Goal: Information Seeking & Learning: Learn about a topic

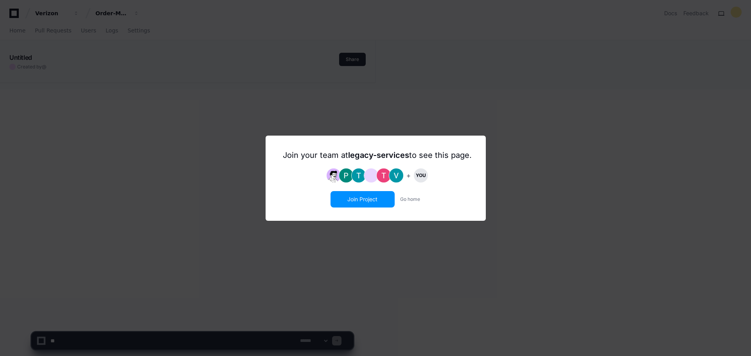
click at [367, 198] on button "Join Project" at bounding box center [362, 199] width 63 height 15
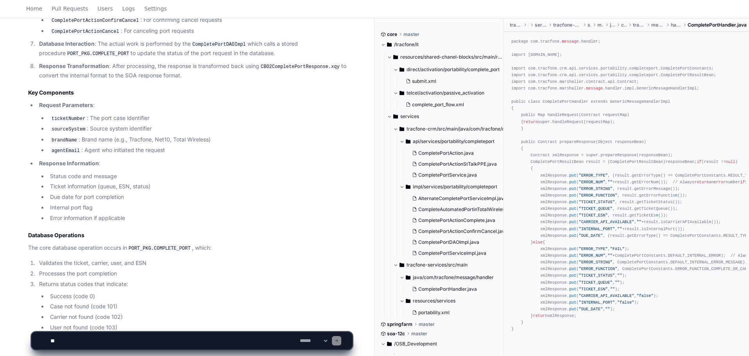
scroll to position [781, 0]
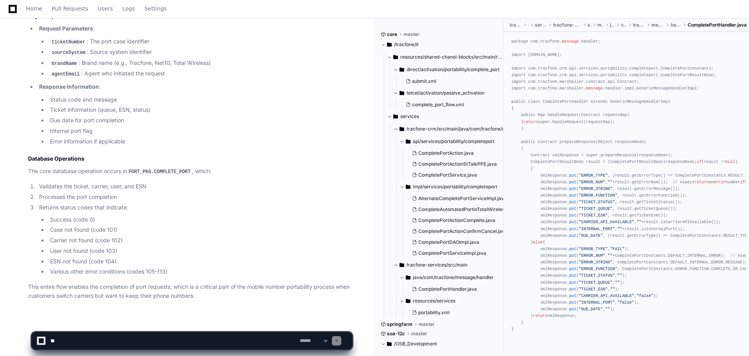
click at [169, 169] on code "PORT_PKG.COMPLETE_PORT" at bounding box center [159, 172] width 65 height 7
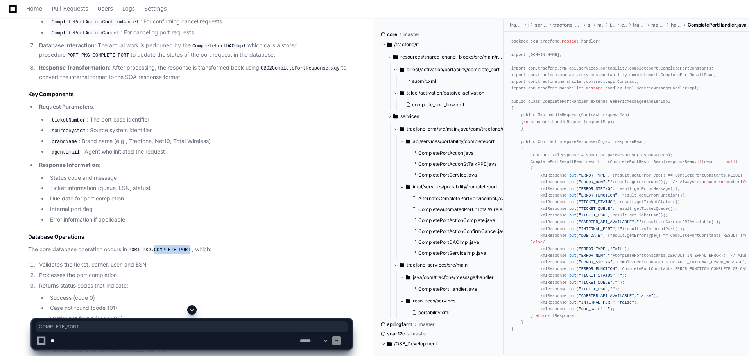
scroll to position [546, 0]
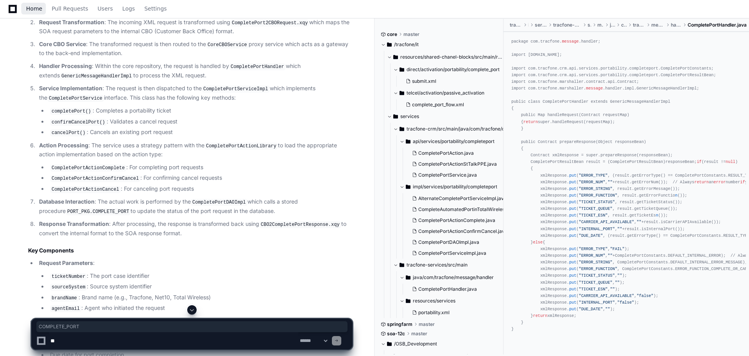
click at [39, 8] on span "Home" at bounding box center [34, 8] width 16 height 5
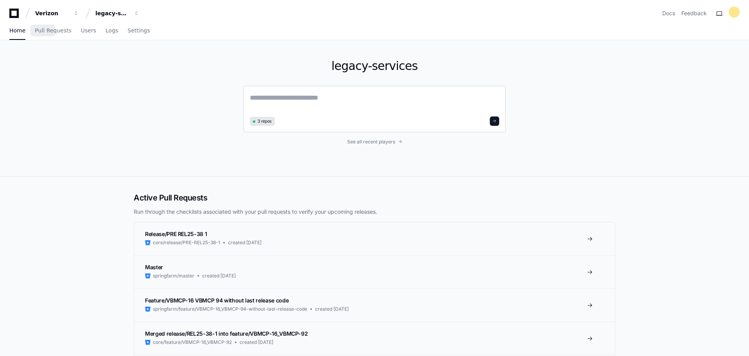
click at [304, 101] on textarea at bounding box center [375, 103] width 250 height 22
paste textarea "**********"
type textarea "**********"
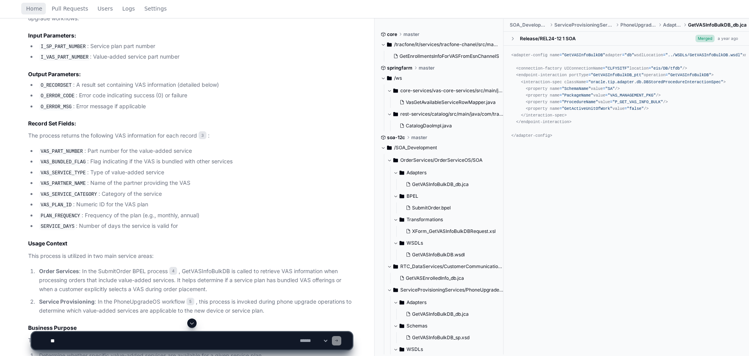
scroll to position [376, 0]
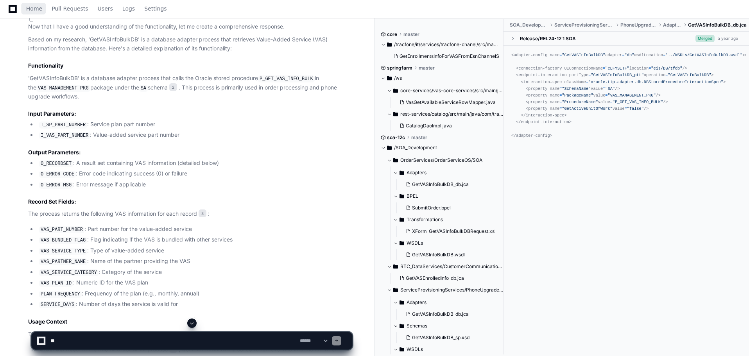
click at [276, 80] on code "P_GET_VAS_INFO_BULK" at bounding box center [286, 78] width 57 height 7
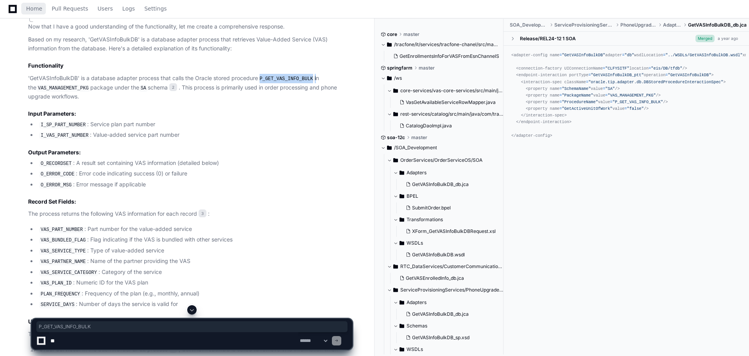
click at [276, 80] on code "P_GET_VAS_INFO_BULK" at bounding box center [286, 78] width 57 height 7
copy p "P_GET_VAS_INFO_BULK"
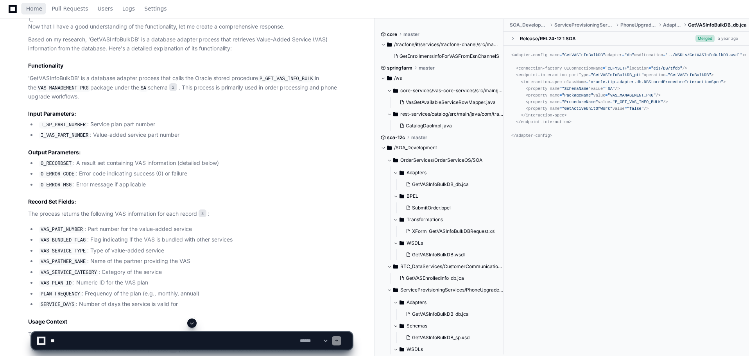
click at [47, 86] on code "VAS_MANAGEMENT_PKG" at bounding box center [63, 88] width 54 height 7
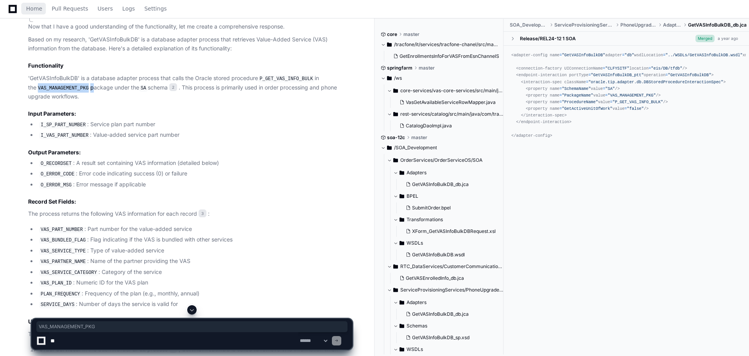
click at [47, 86] on code "VAS_MANAGEMENT_PKG" at bounding box center [63, 88] width 54 height 7
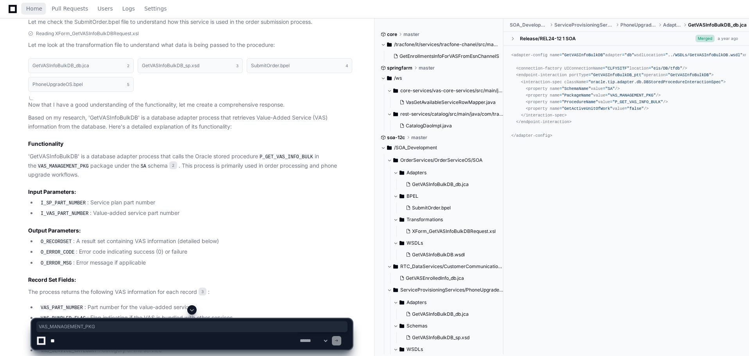
click at [625, 98] on div "<adapter-config name = "GetVASInfoBulkDB" adapter = "db" wsdlLocation = "../WSD…" at bounding box center [627, 95] width 230 height 87
copy span "VAS_MANAGEMENT_PKG"
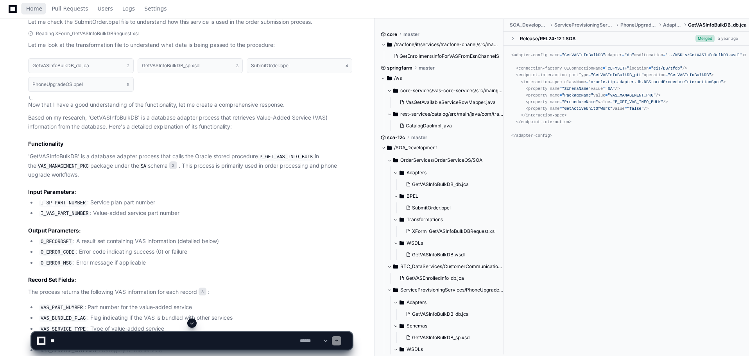
click at [53, 165] on code "VAS_MANAGEMENT_PKG" at bounding box center [63, 166] width 54 height 7
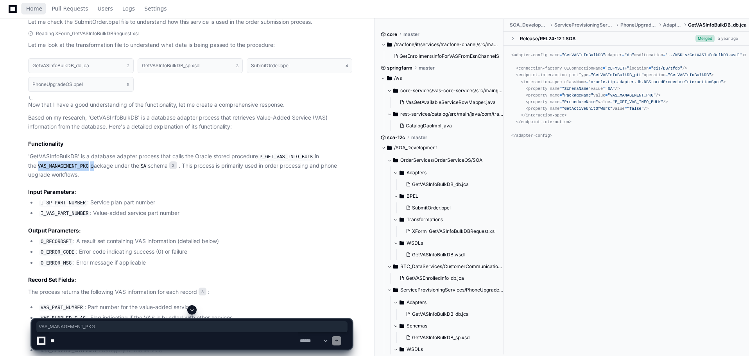
click at [53, 165] on code "VAS_MANAGEMENT_PKG" at bounding box center [63, 166] width 54 height 7
copy p "VAS_MANAGEMENT_PKG"
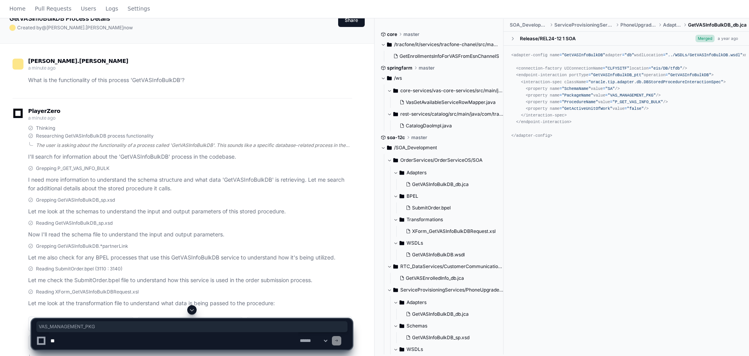
scroll to position [0, 0]
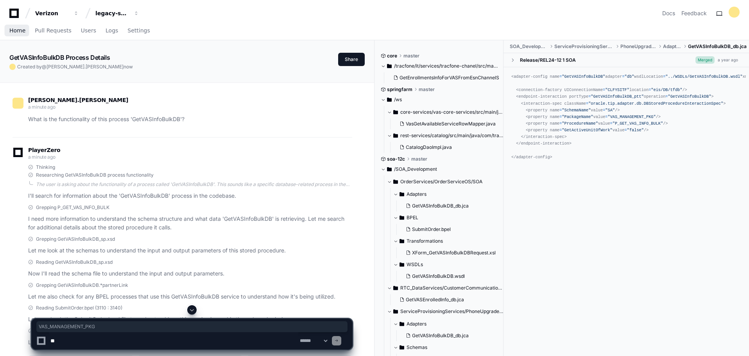
click at [16, 29] on span "Home" at bounding box center [17, 30] width 16 height 5
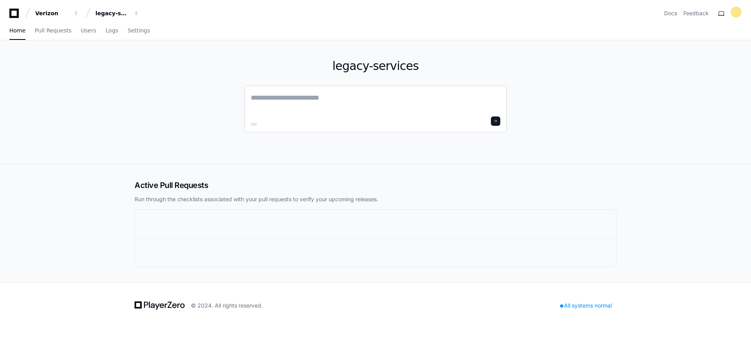
click at [304, 100] on textarea at bounding box center [376, 103] width 250 height 22
click at [331, 107] on textarea at bounding box center [376, 103] width 250 height 22
paste textarea "**********"
type textarea "**********"
click at [495, 117] on button at bounding box center [495, 119] width 9 height 9
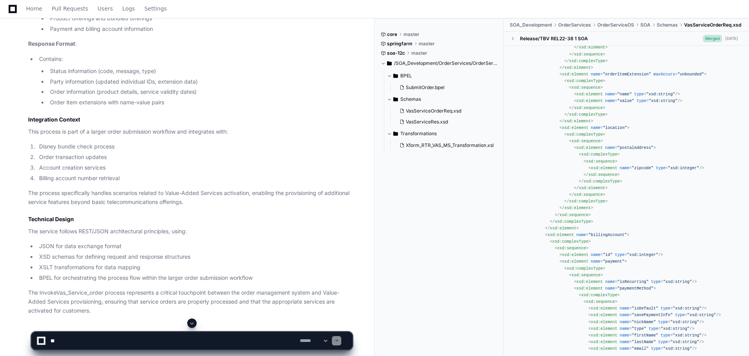
scroll to position [763, 0]
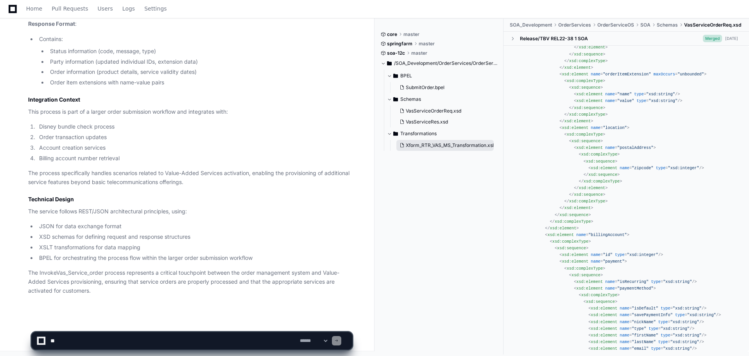
click at [469, 146] on span "Xform_RTR_VAS_MS_Transformation.xsl" at bounding box center [450, 145] width 88 height 6
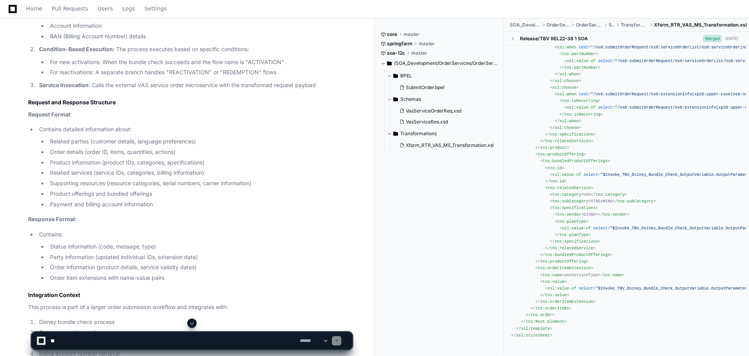
scroll to position [333, 0]
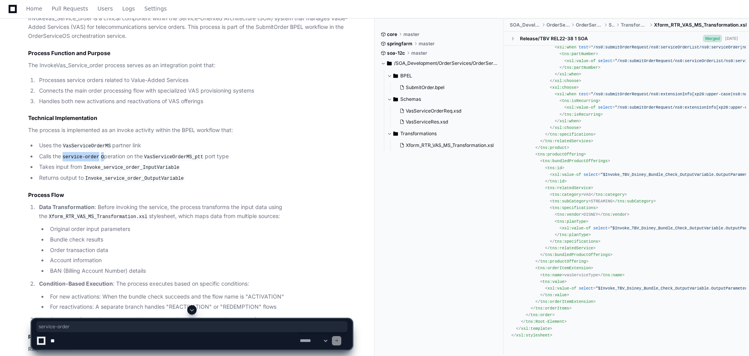
drag, startPoint x: 101, startPoint y: 157, endPoint x: 64, endPoint y: 156, distance: 36.4
click at [64, 156] on li "Calls the service-order operation on the VasServiceOrderMS_ptt port type" at bounding box center [195, 156] width 316 height 9
copy li "service-order"
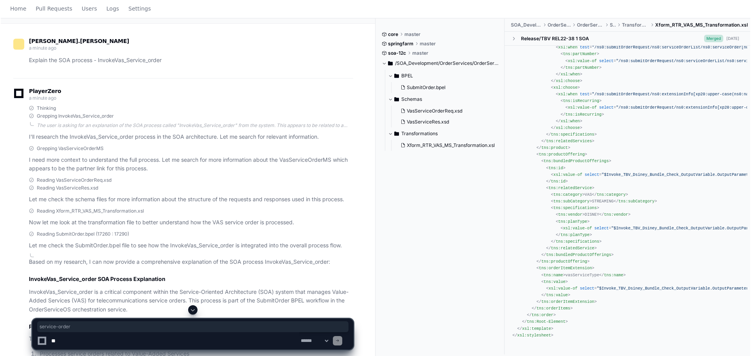
scroll to position [0, 0]
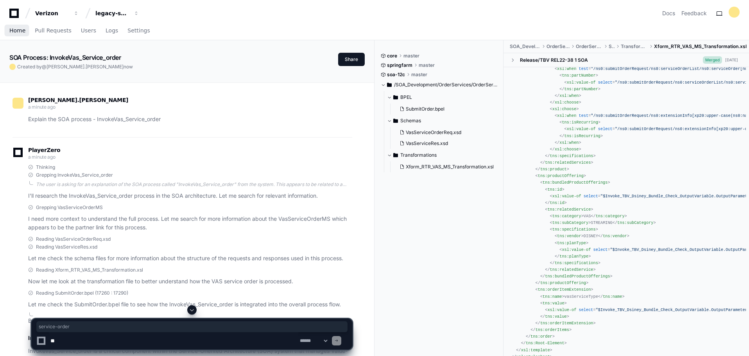
click at [18, 31] on span "Home" at bounding box center [17, 30] width 16 height 5
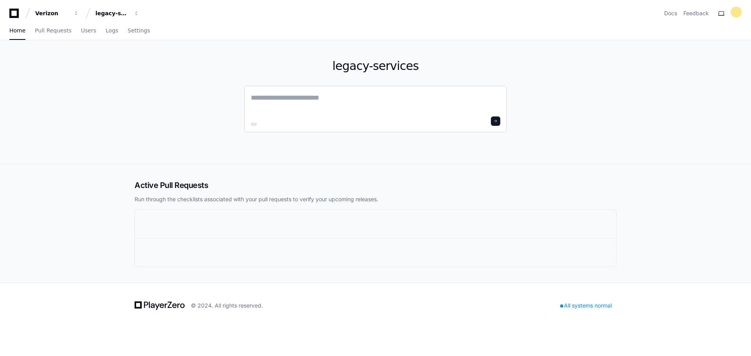
click at [300, 99] on textarea at bounding box center [376, 103] width 250 height 22
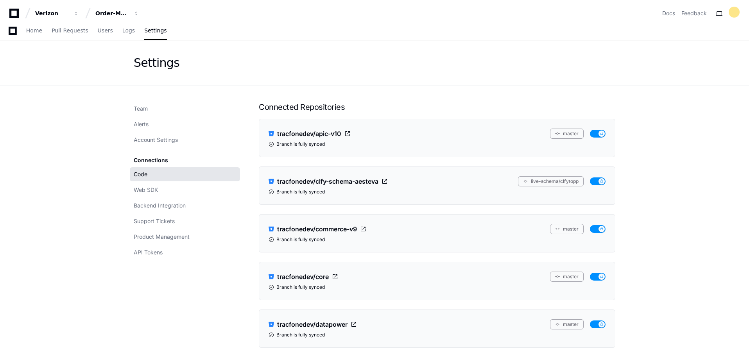
scroll to position [313, 0]
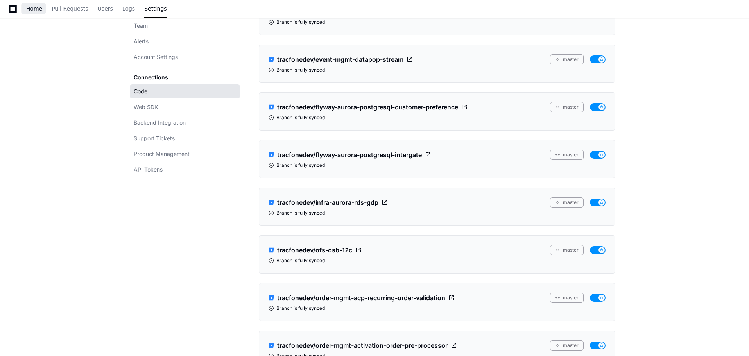
click at [35, 9] on span "Home" at bounding box center [34, 8] width 16 height 5
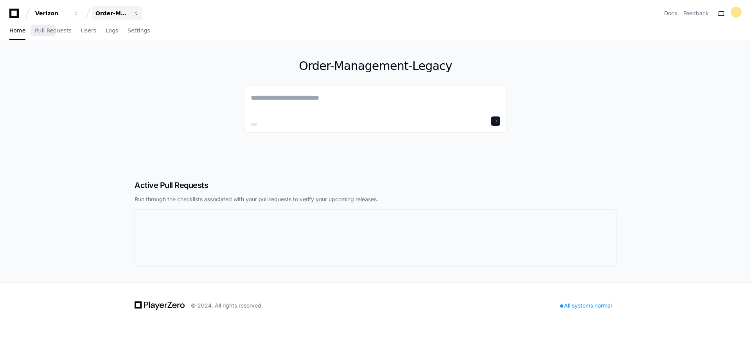
click at [79, 14] on span "button" at bounding box center [76, 13] width 5 height 5
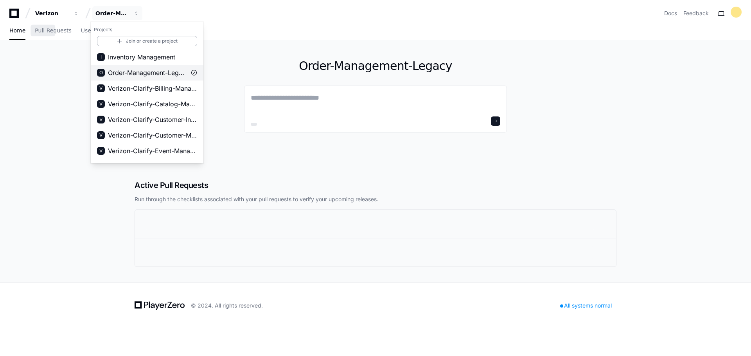
scroll to position [91, 0]
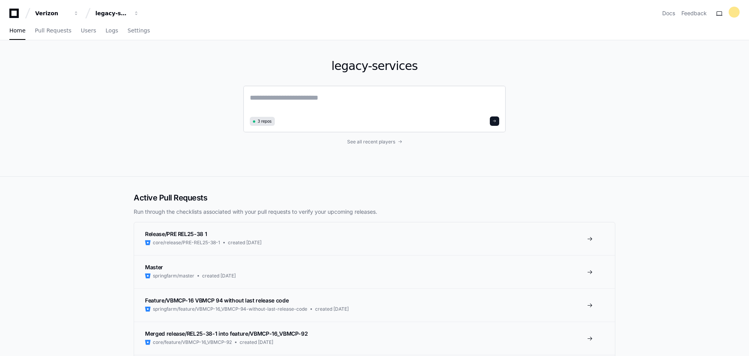
click at [303, 104] on textarea at bounding box center [375, 103] width 250 height 22
paste textarea "**********"
type textarea "**********"
click at [491, 123] on button at bounding box center [494, 119] width 9 height 9
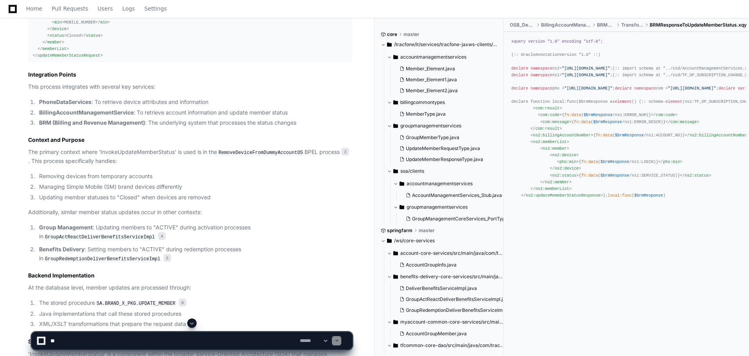
scroll to position [760, 0]
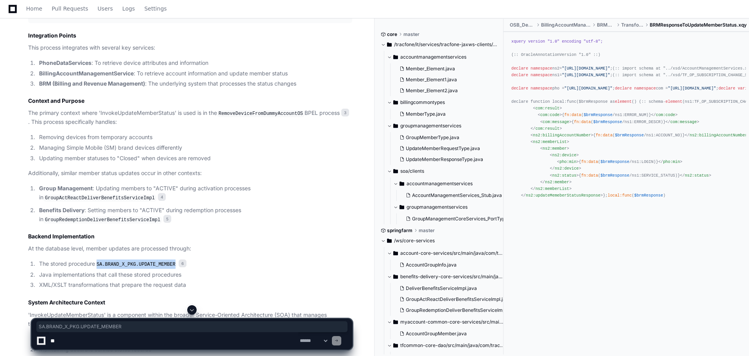
drag, startPoint x: 99, startPoint y: 259, endPoint x: 173, endPoint y: 260, distance: 74.3
click at [173, 260] on li "The stored procedure SA.BRAND_X_PKG.UPDATE_MEMBER 6" at bounding box center [195, 264] width 316 height 9
copy code "SA.BRAND_X_PKG.UPDATE_MEMBER"
